Goal: Transaction & Acquisition: Book appointment/travel/reservation

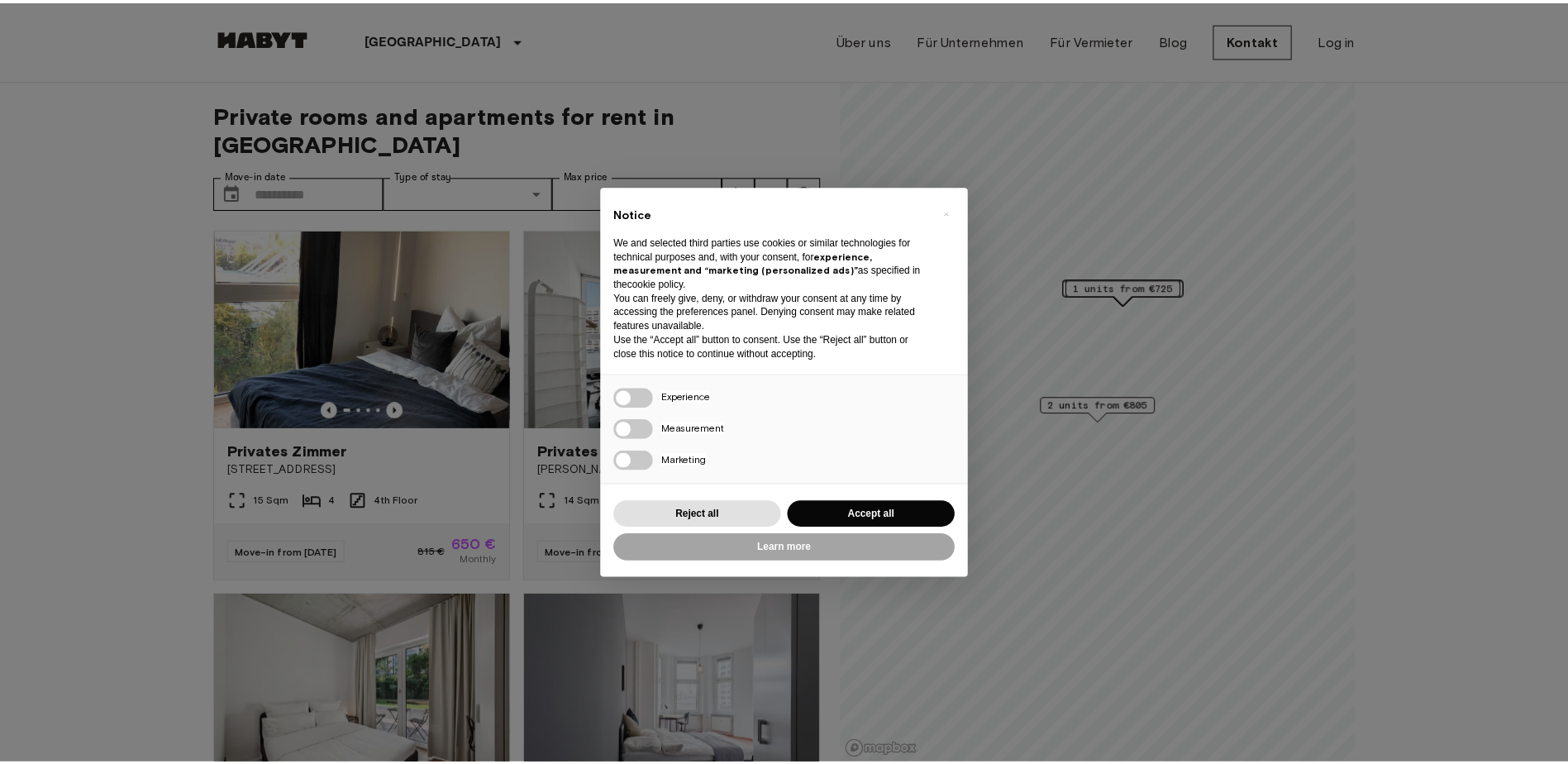
scroll to position [83, 0]
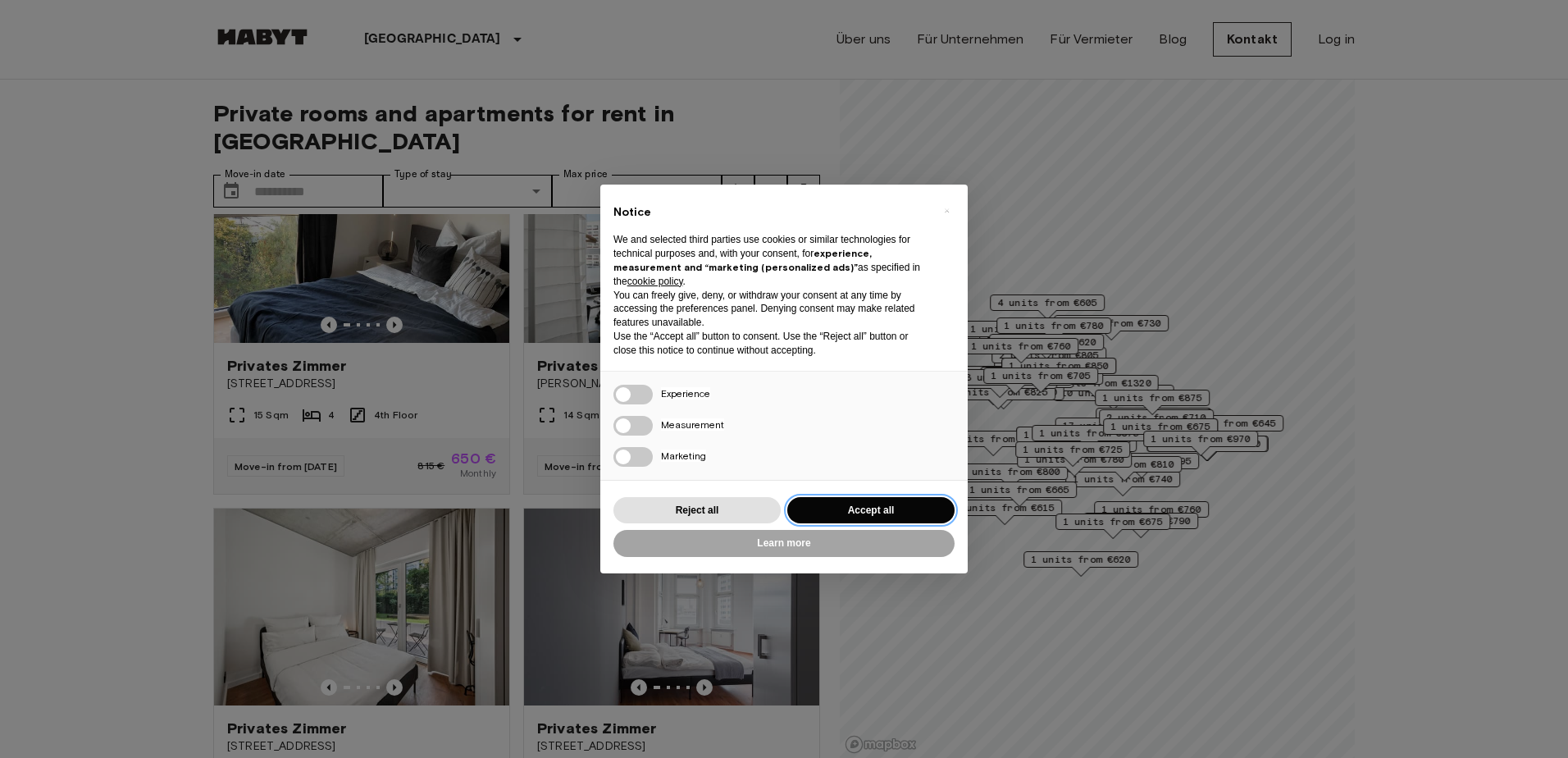
click at [883, 509] on button "Accept all" at bounding box center [870, 510] width 167 height 27
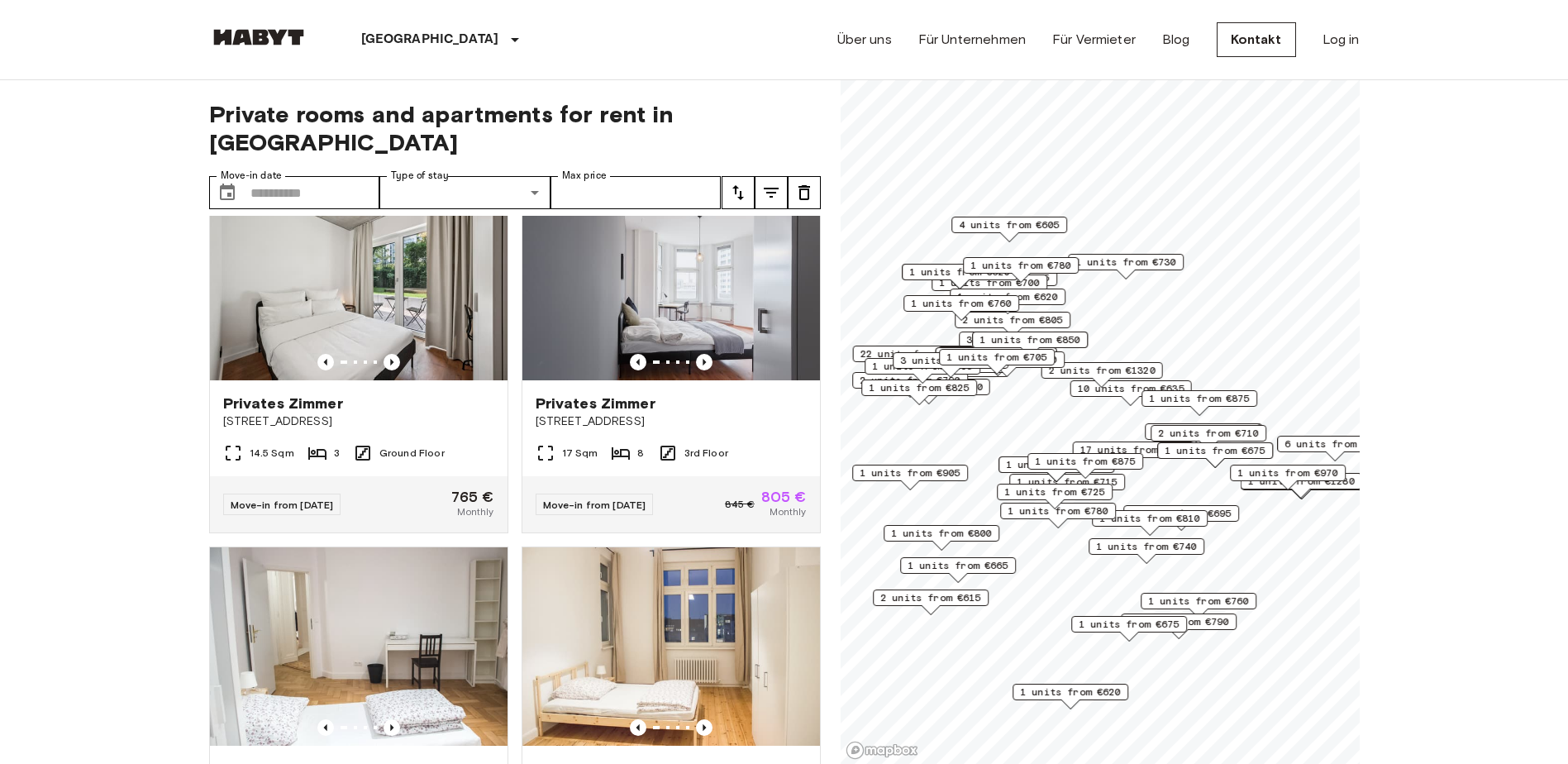
scroll to position [661, 0]
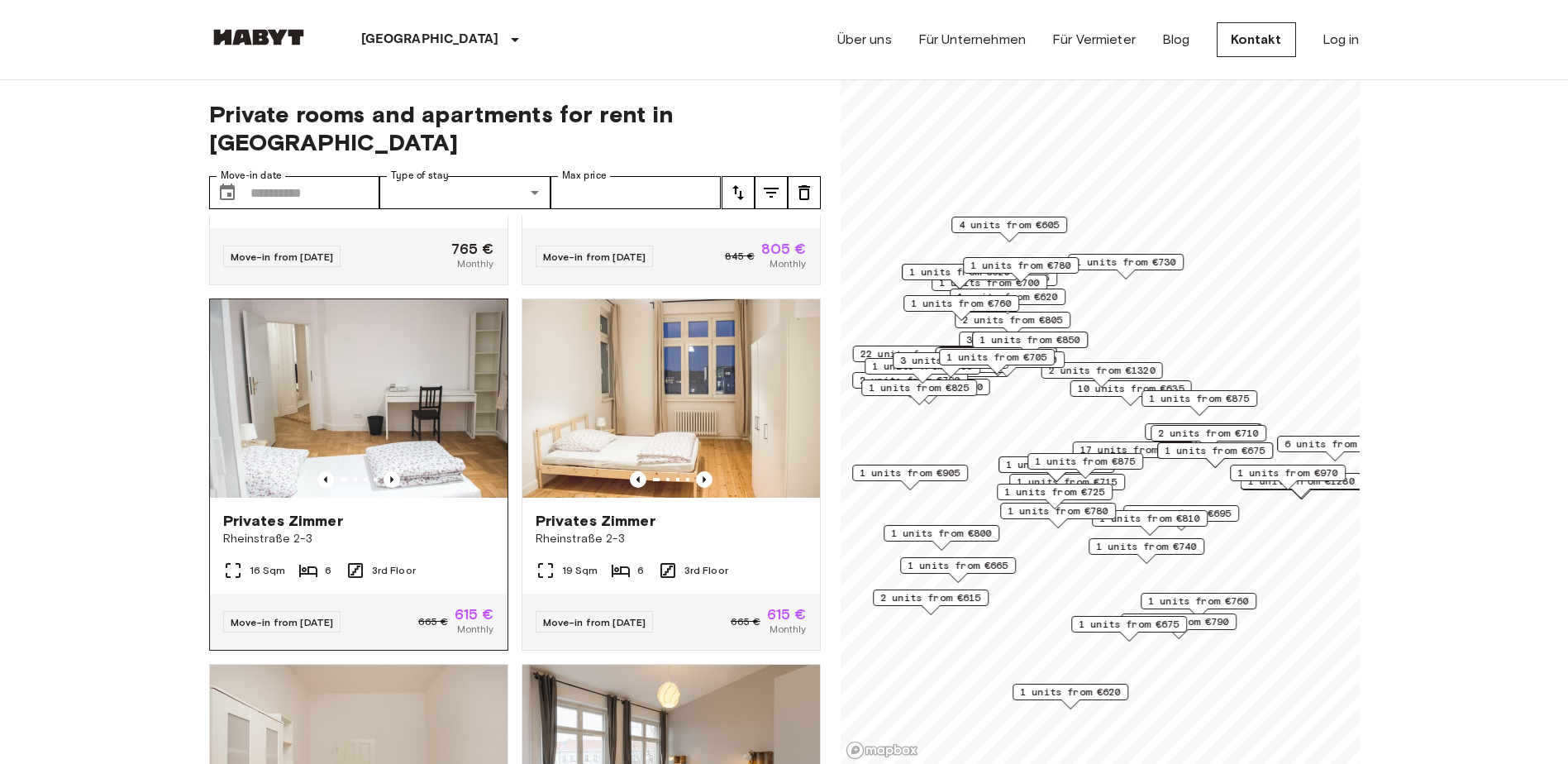
click at [436, 531] on span "Rheinstraße 2-3" at bounding box center [358, 540] width 271 height 17
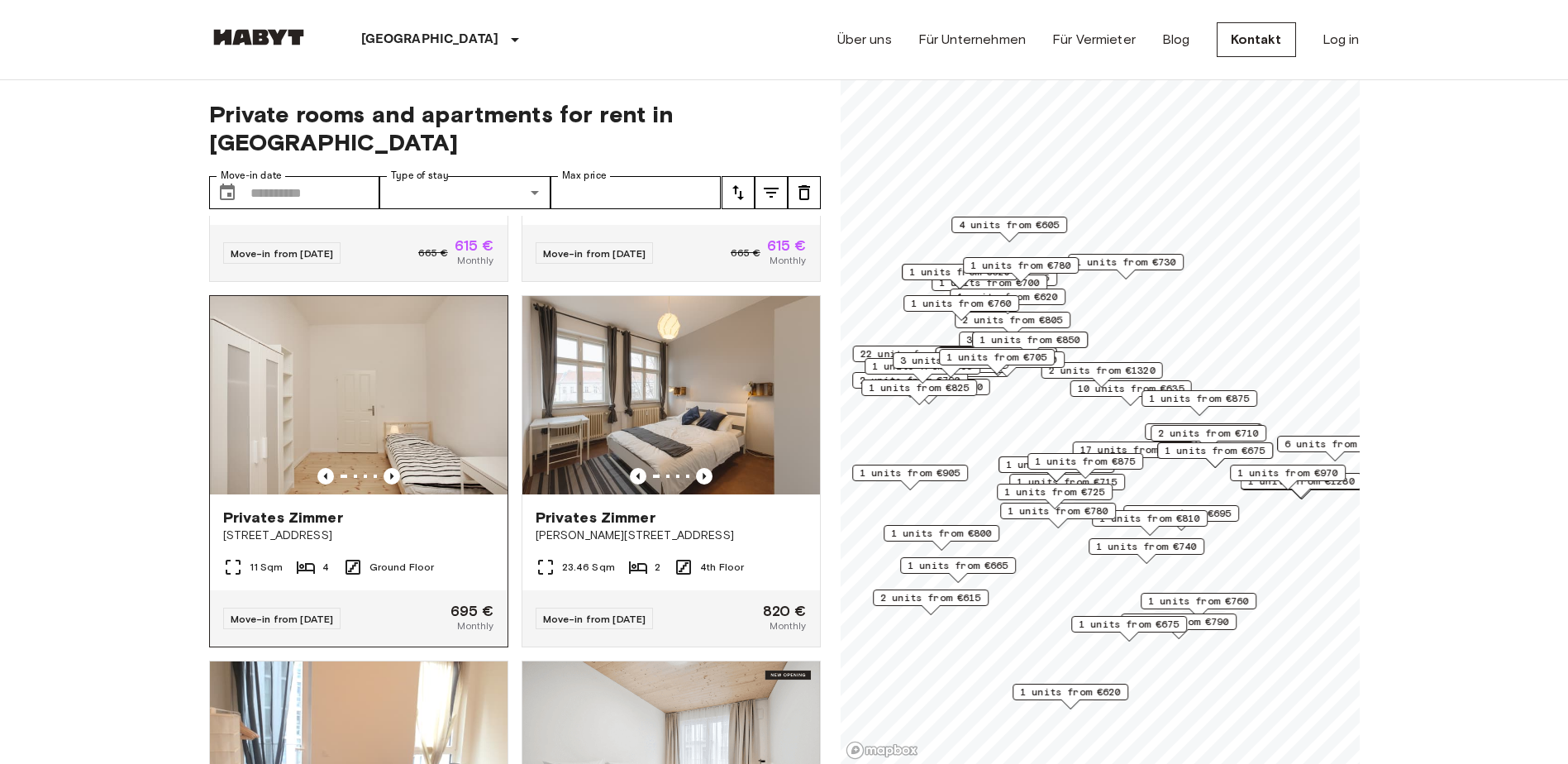
scroll to position [1157, 0]
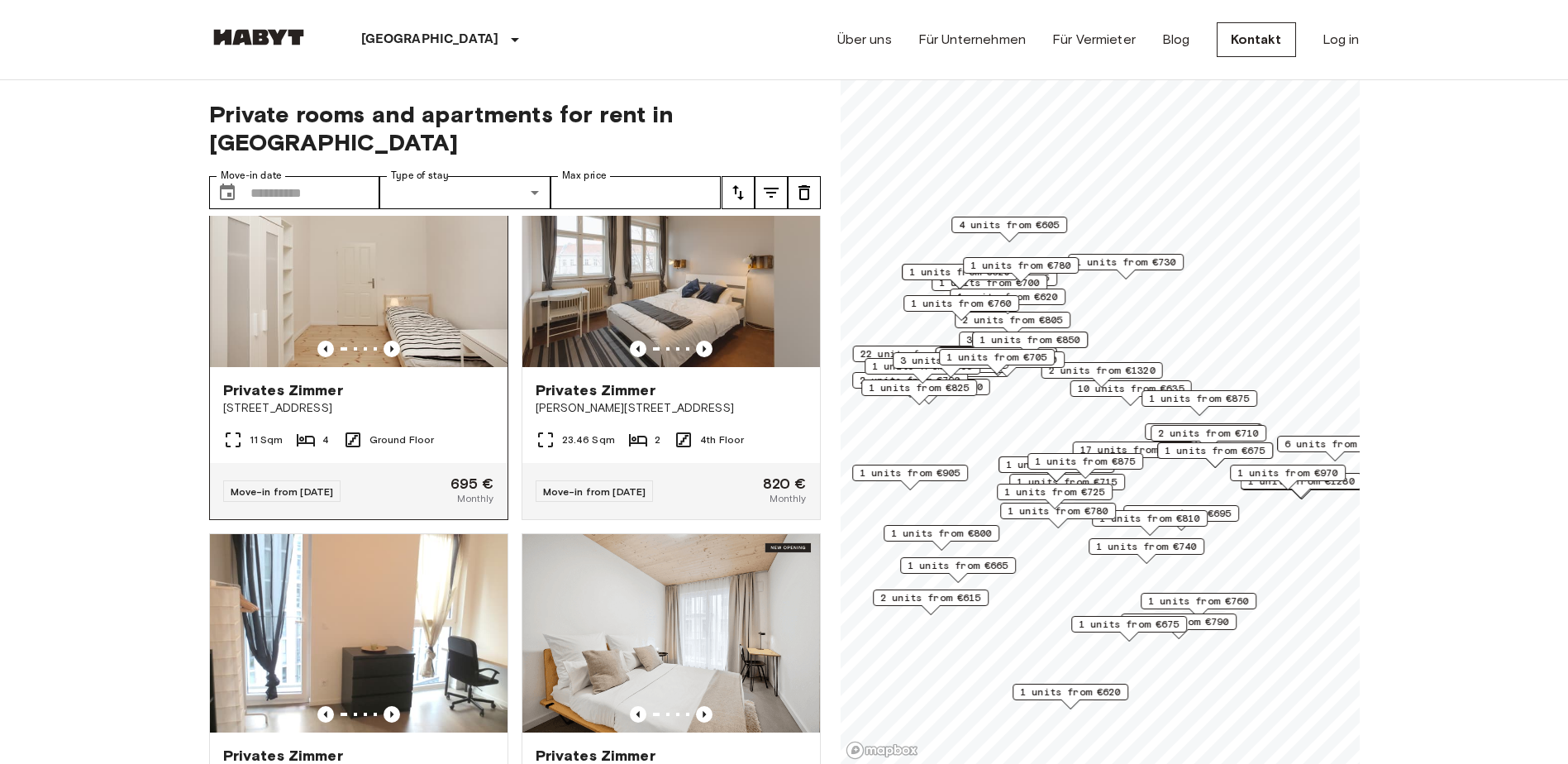
click at [399, 291] on img at bounding box center [359, 268] width 298 height 198
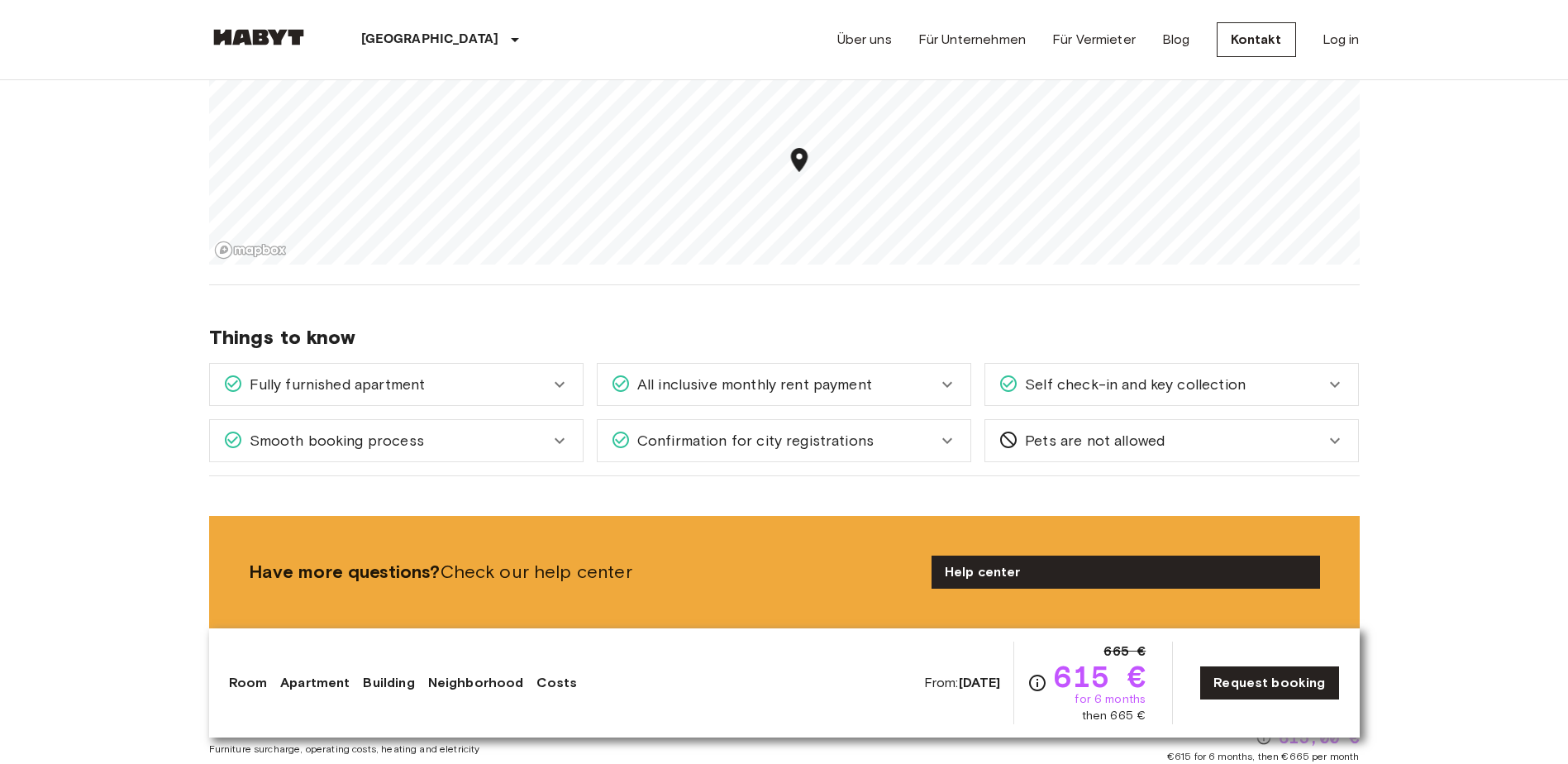
scroll to position [1488, 0]
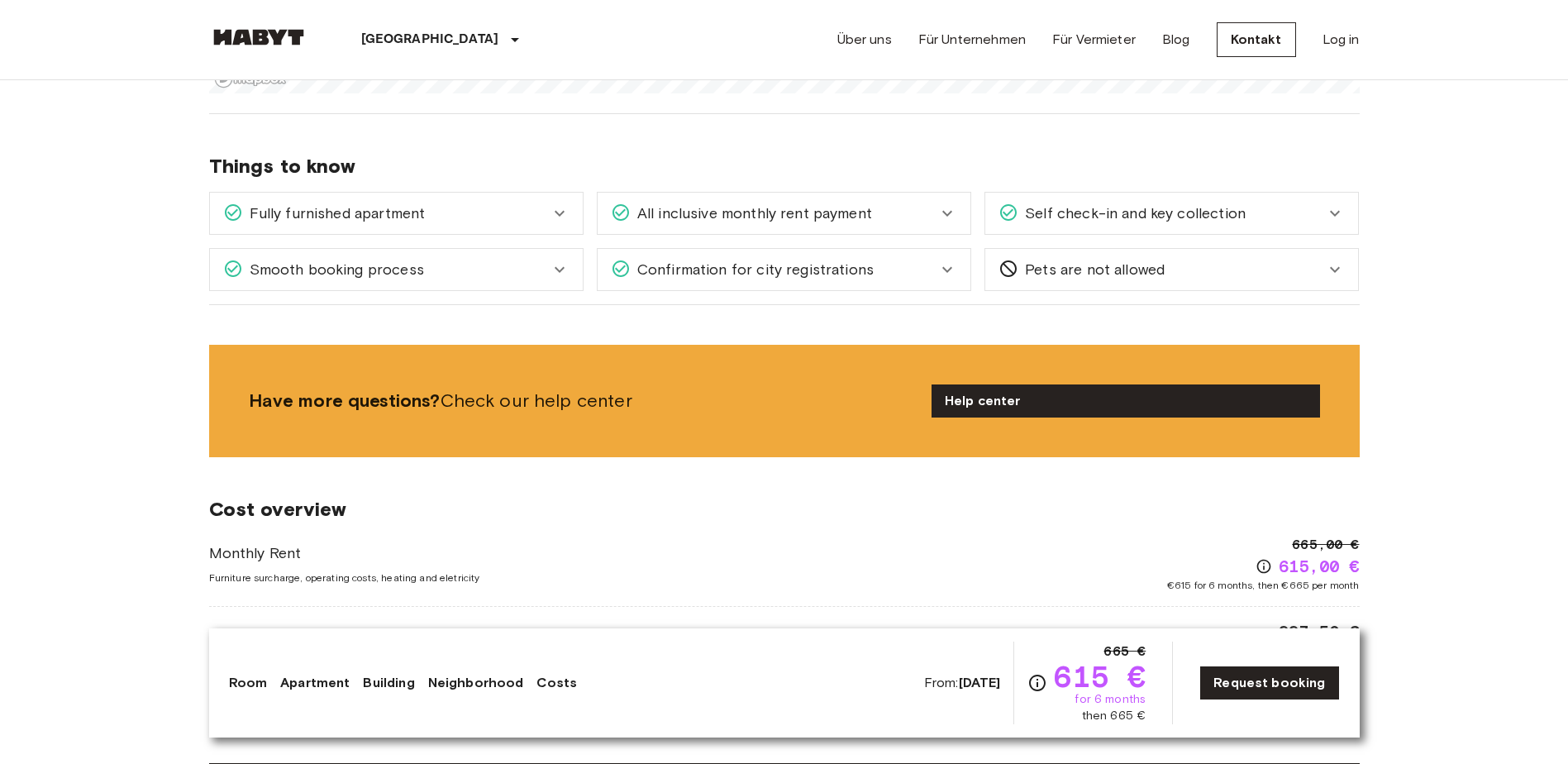
drag, startPoint x: 270, startPoint y: 224, endPoint x: 118, endPoint y: 236, distance: 152.5
click at [118, 236] on body "[GEOGRAPHIC_DATA] [GEOGRAPHIC_DATA] [GEOGRAPHIC_DATA] [GEOGRAPHIC_DATA] [GEOGRA…" at bounding box center [784, 774] width 1568 height 4526
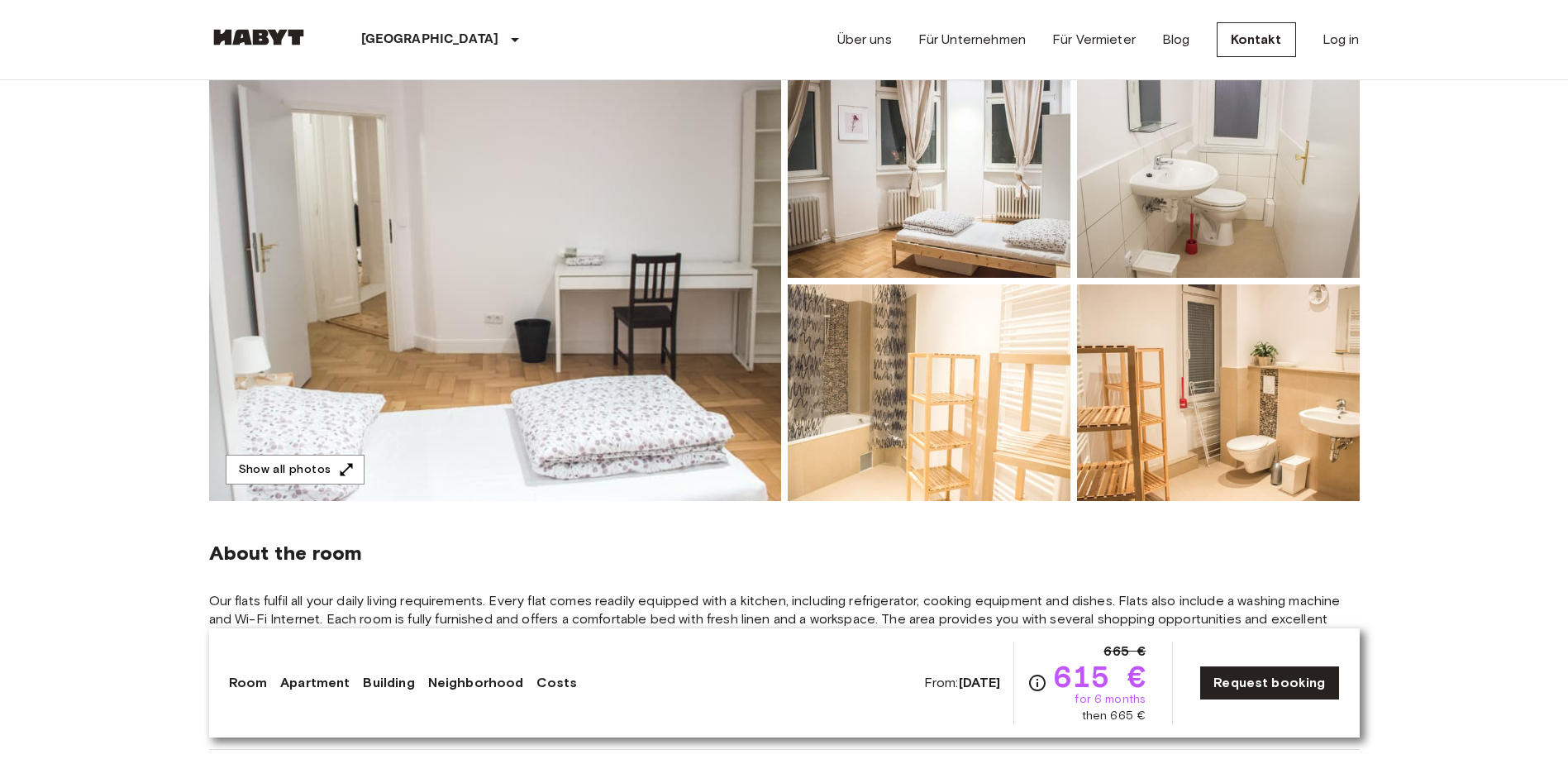
scroll to position [165, 0]
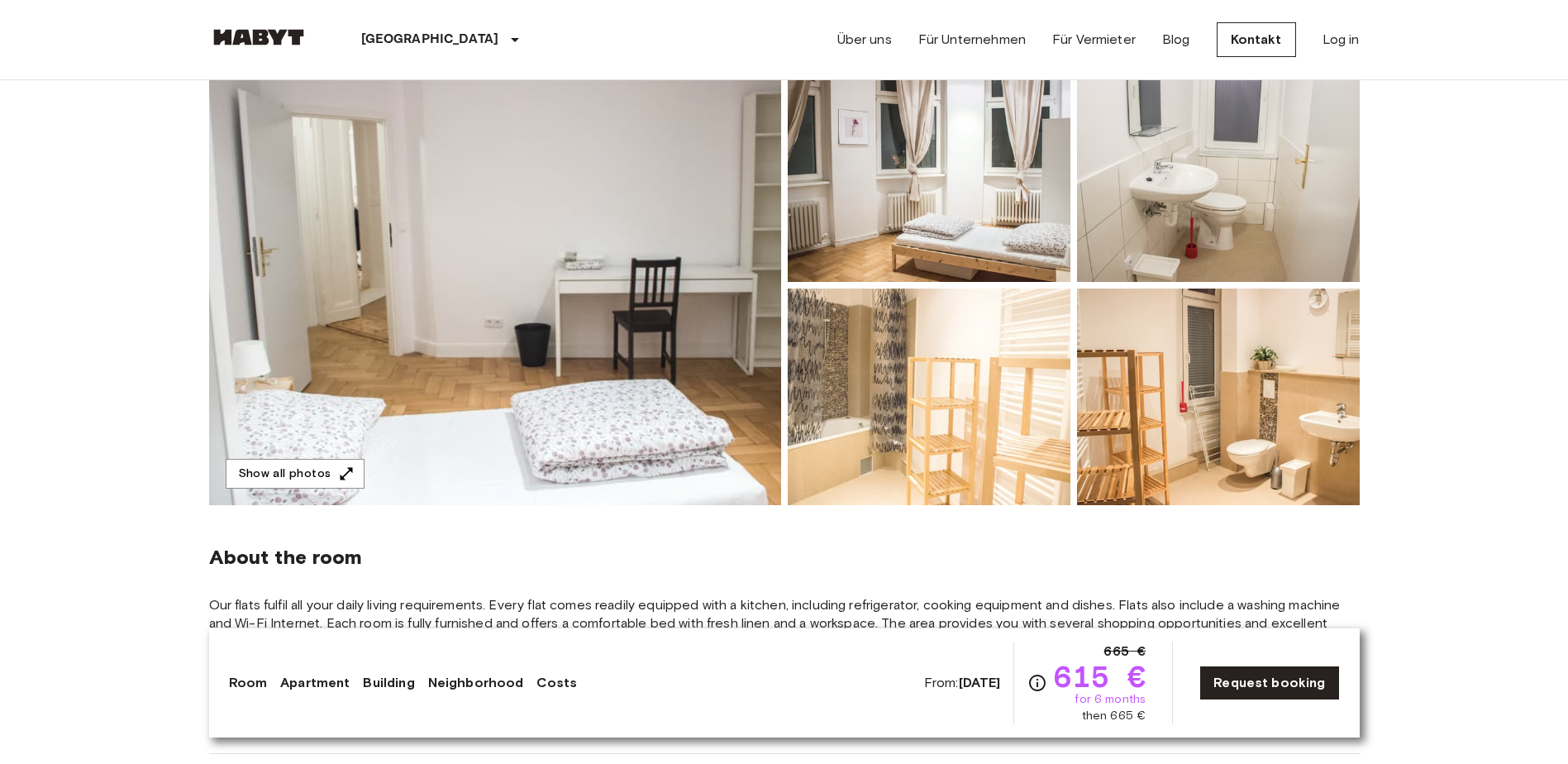
click at [1272, 415] on img at bounding box center [1218, 397] width 283 height 217
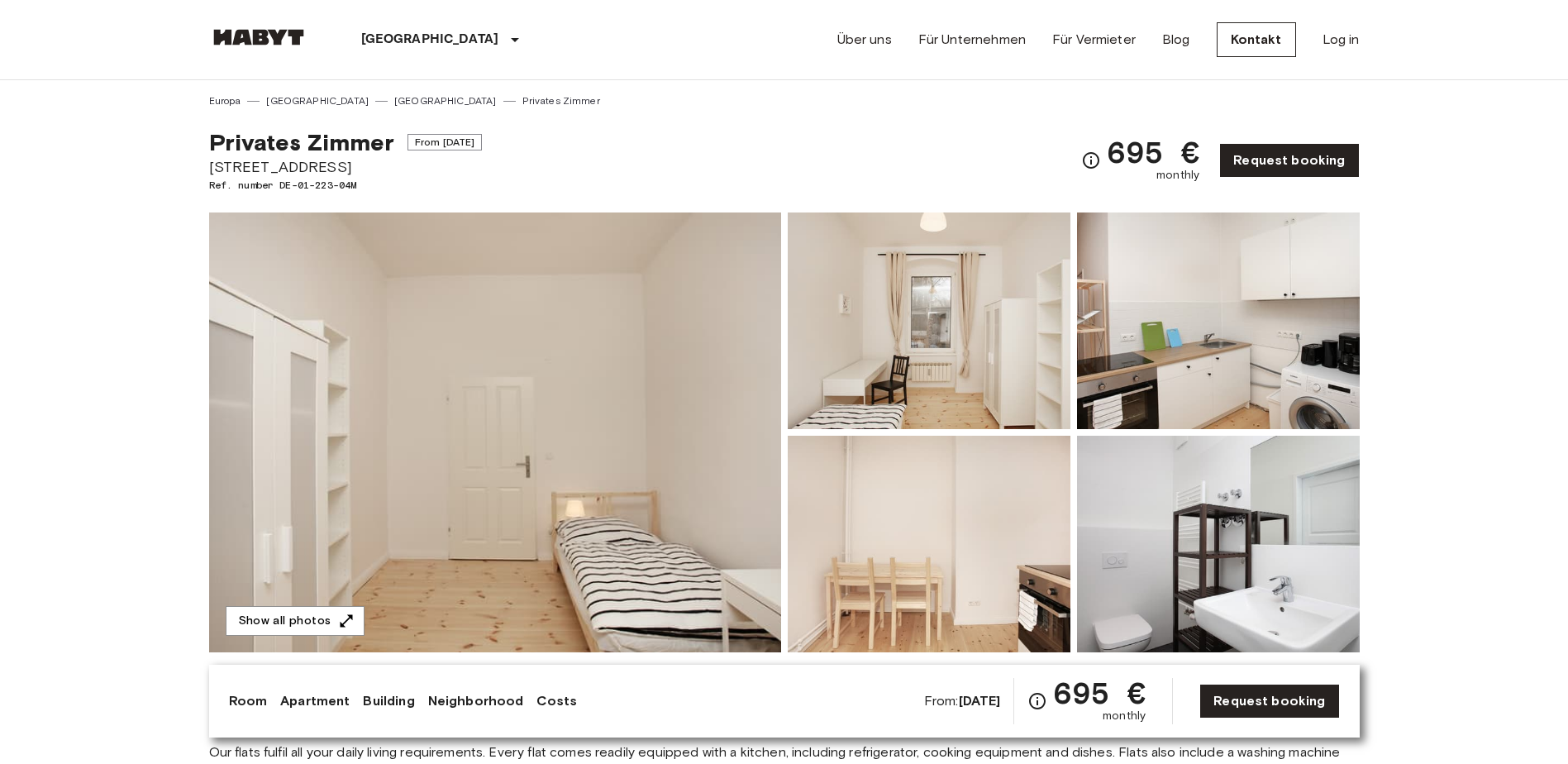
click at [487, 396] on img at bounding box center [495, 432] width 572 height 440
